Goal: Transaction & Acquisition: Purchase product/service

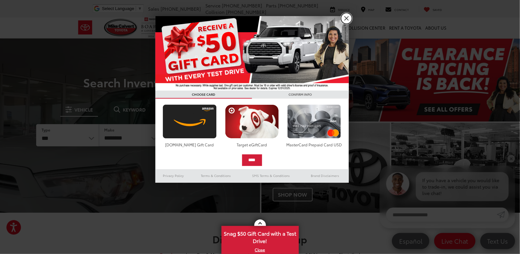
click at [347, 23] on link "X" at bounding box center [346, 18] width 11 height 11
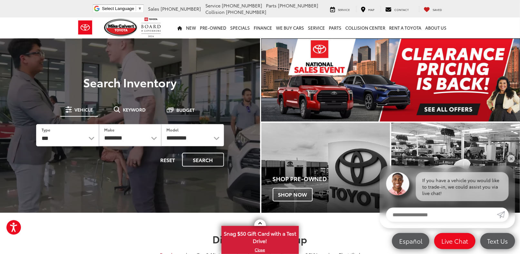
click at [363, 79] on img "carousel slide number 1 of 1" at bounding box center [391, 80] width 259 height 83
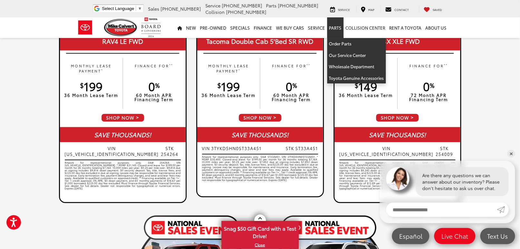
scroll to position [390, 0]
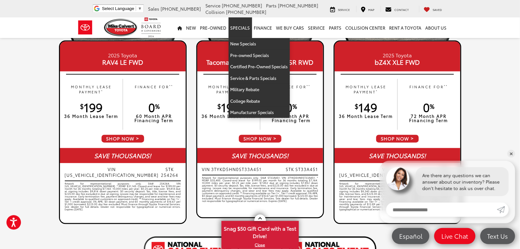
click at [245, 28] on link "Specials" at bounding box center [241, 27] width 24 height 21
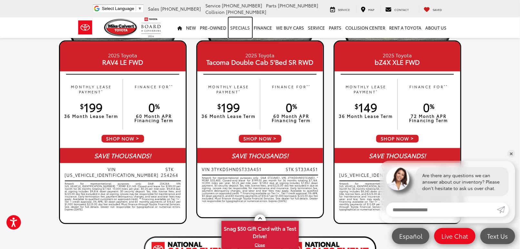
click at [245, 29] on link "Specials" at bounding box center [241, 27] width 24 height 21
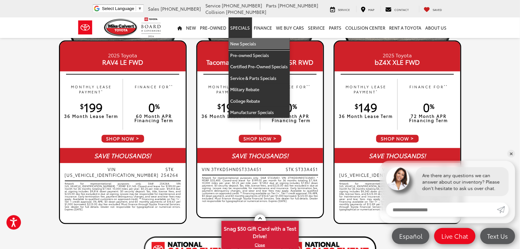
click at [245, 41] on link "New Specials" at bounding box center [259, 44] width 61 height 12
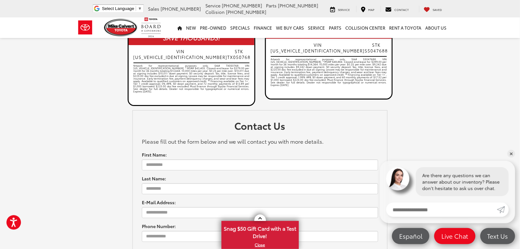
scroll to position [745, 0]
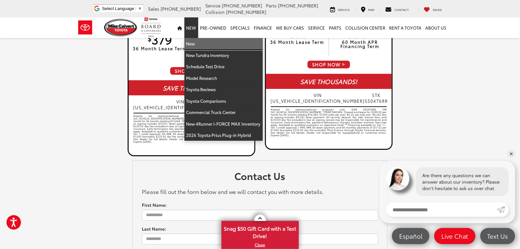
click at [204, 47] on link "New" at bounding box center [223, 44] width 78 height 12
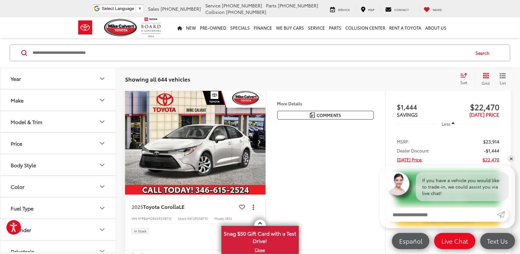
click at [62, 163] on button "Body Style" at bounding box center [58, 164] width 116 height 21
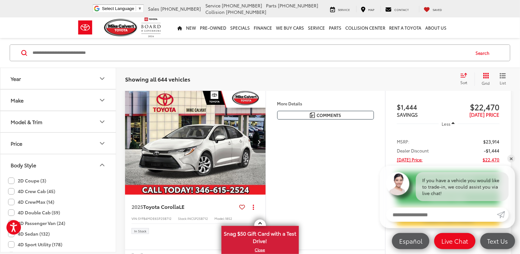
click at [66, 120] on button "Model & Trim" at bounding box center [58, 121] width 116 height 21
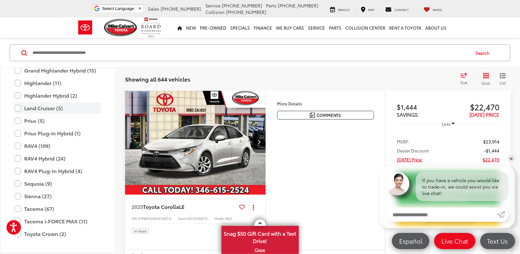
scroll to position [222, 0]
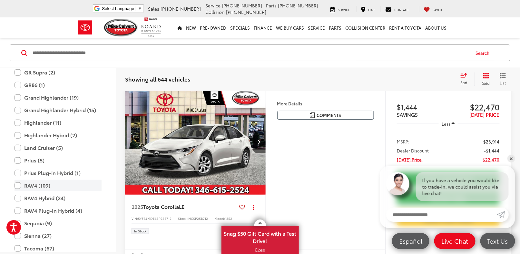
click at [32, 183] on label "RAV4 (109)" at bounding box center [58, 185] width 87 height 11
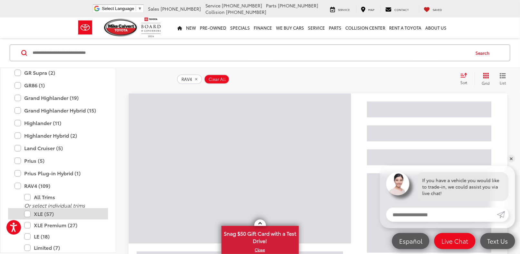
click at [45, 214] on label "XLE (57)" at bounding box center [62, 213] width 77 height 11
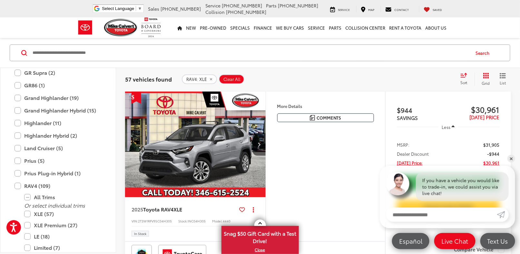
click at [467, 78] on div "Sort" at bounding box center [465, 79] width 17 height 13
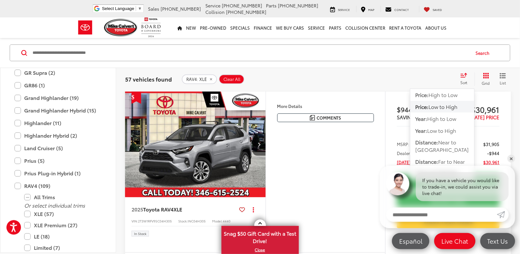
click at [446, 106] on span "Low to High" at bounding box center [443, 106] width 29 height 7
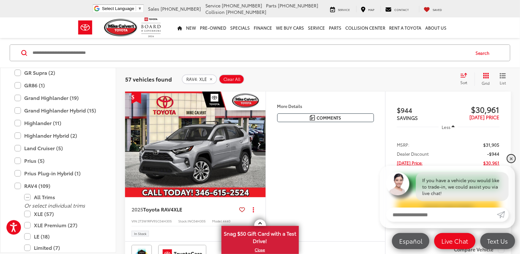
click at [511, 159] on link "✕" at bounding box center [512, 159] width 8 height 8
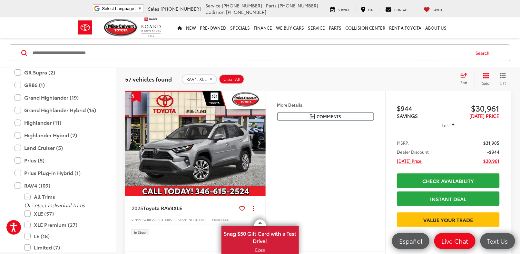
scroll to position [97, 0]
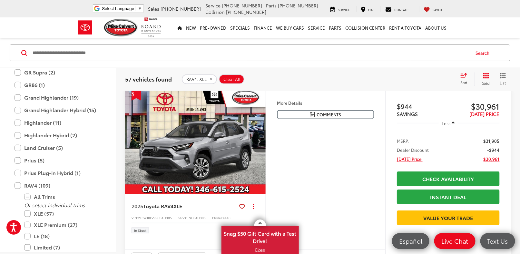
click at [168, 56] on input "Search by Make, Model, or Keyword" at bounding box center [251, 52] width 438 height 15
paste input "*********"
type input "*********"
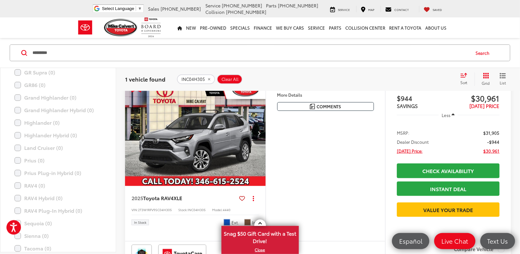
scroll to position [94, 0]
